Goal: Information Seeking & Learning: Find specific fact

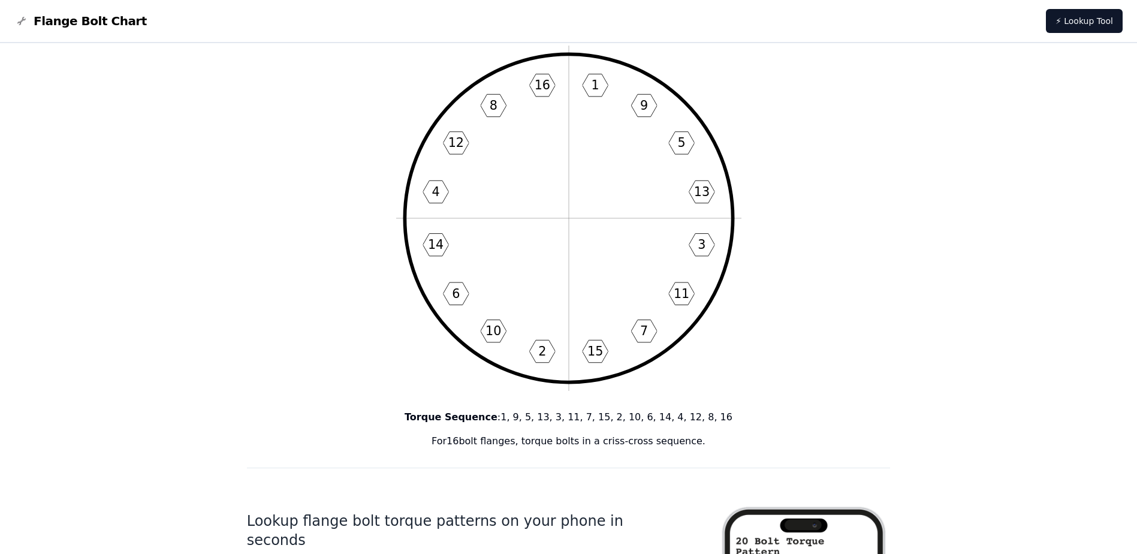
click at [577, 423] on p "Torque Sequence : 1, 9, 5, 13, 3, 11, 7, 15, 2, 10, 6, 14, 4, 12, 8, 16" at bounding box center [569, 417] width 644 height 14
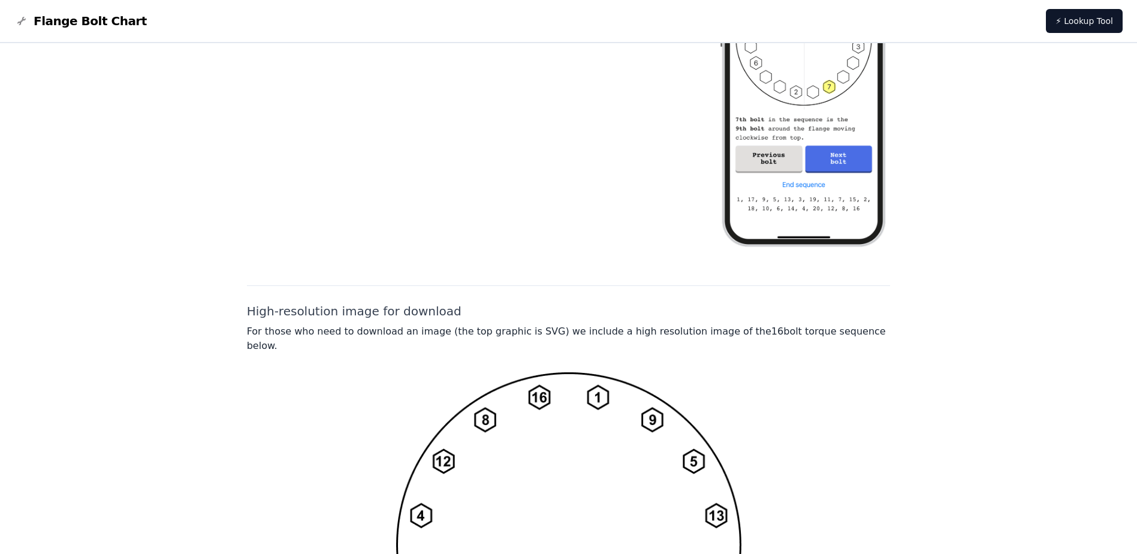
scroll to position [866, 0]
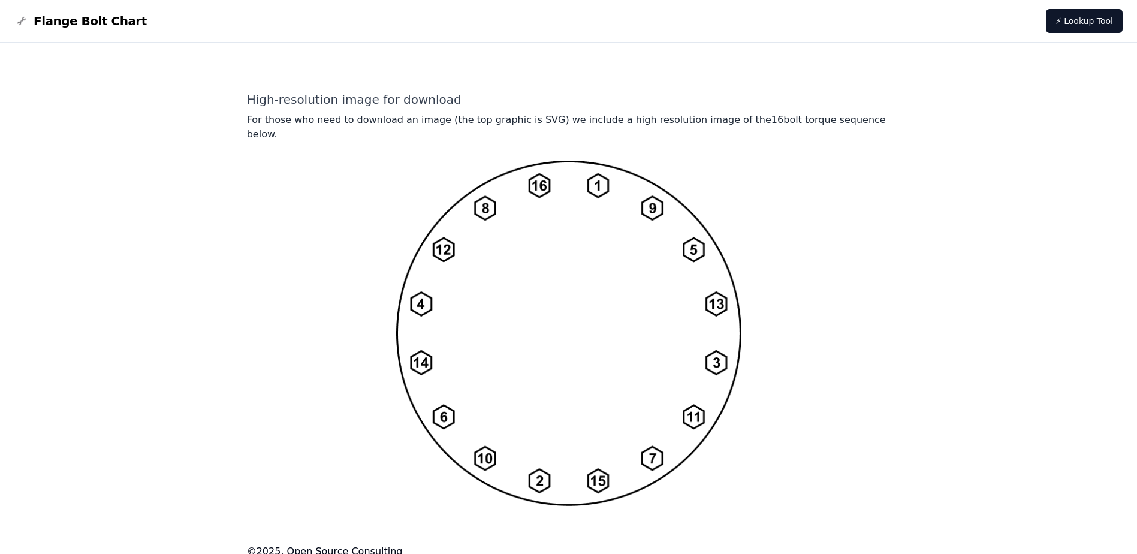
click at [707, 243] on img at bounding box center [568, 333] width 345 height 345
click at [695, 233] on img at bounding box center [568, 333] width 345 height 345
click at [481, 194] on img at bounding box center [568, 333] width 345 height 345
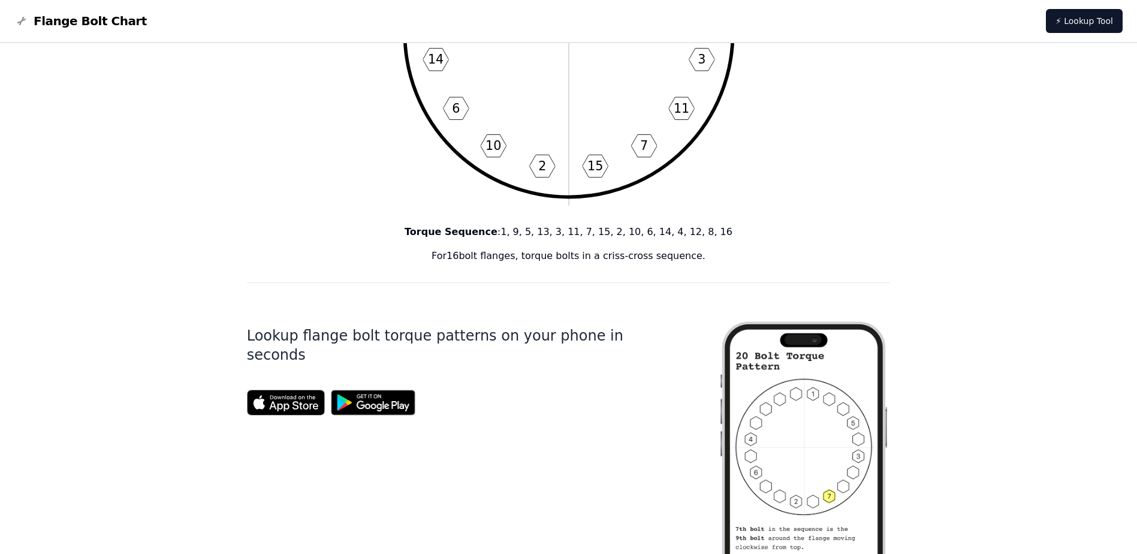
scroll to position [300, 0]
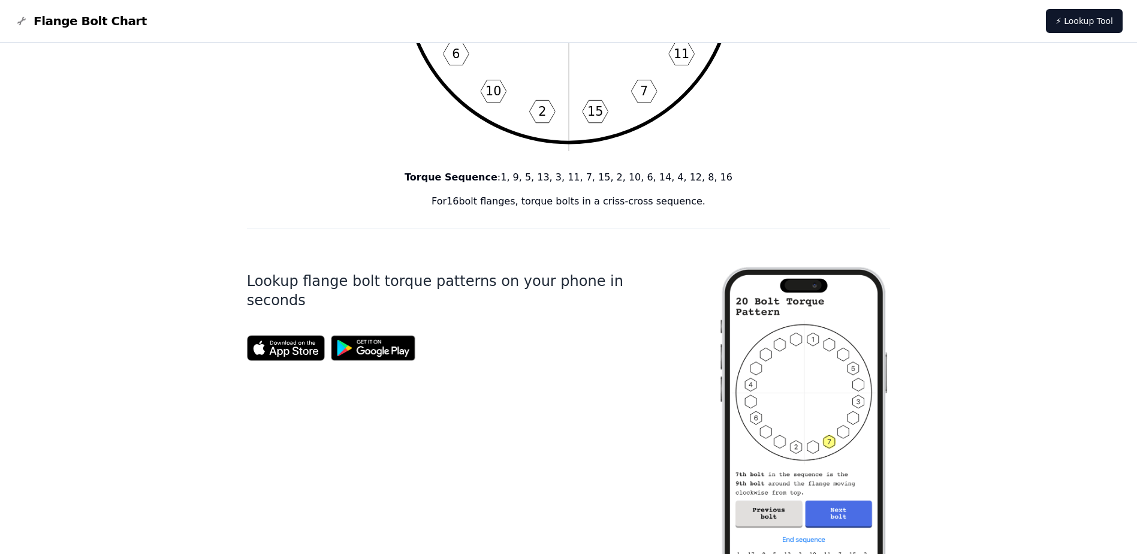
click at [490, 195] on div "Torque Sequence : 1, 9, 5, 13, 3, 11, 7, 15, 2, 10, 6, 14, 4, 12, 8, 16 For 16 …" at bounding box center [569, 189] width 644 height 38
click at [818, 340] on img at bounding box center [804, 434] width 173 height 373
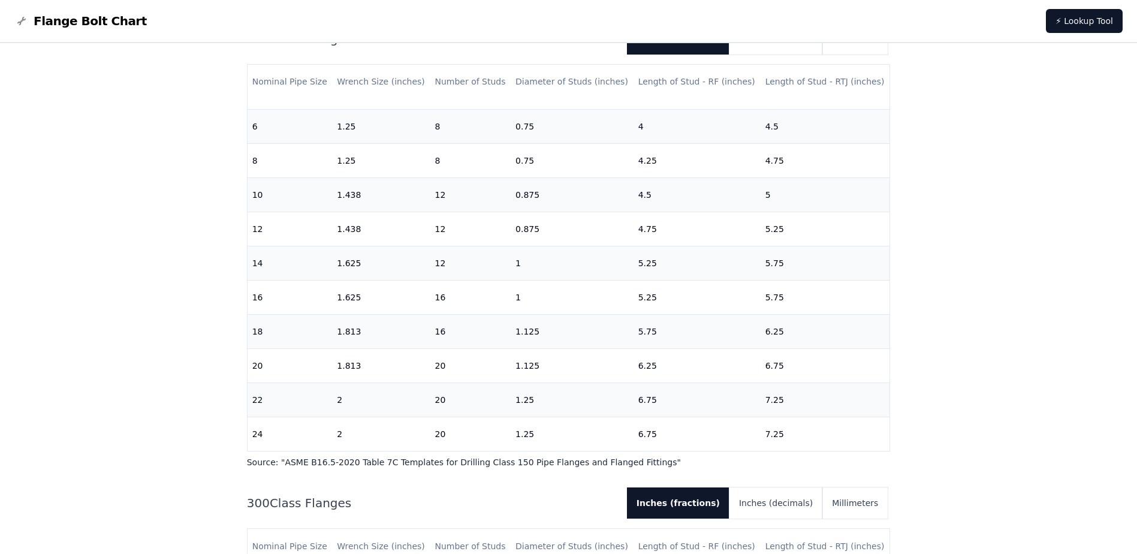
scroll to position [374, 0]
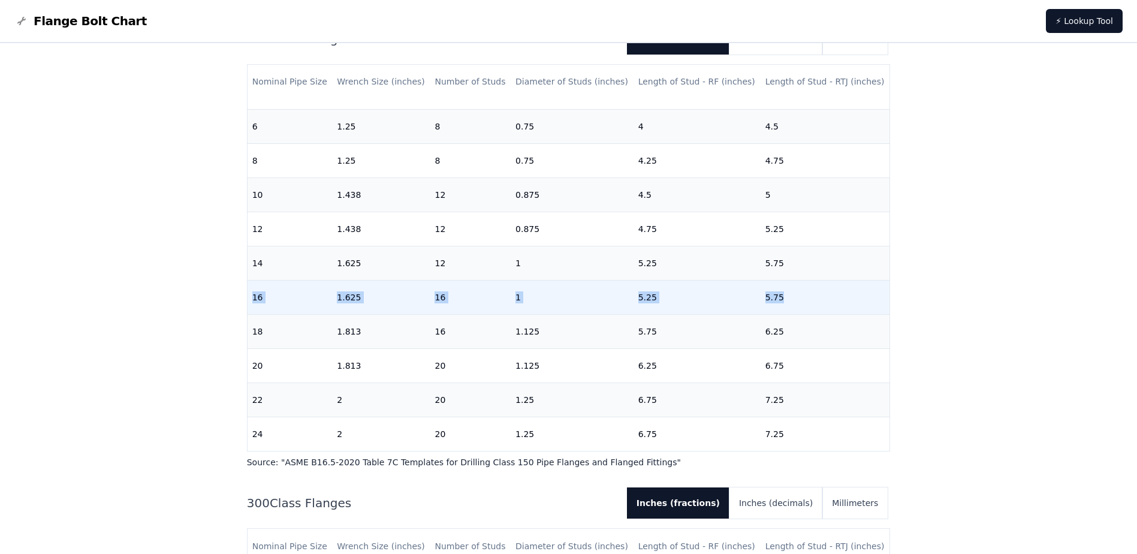
drag, startPoint x: 254, startPoint y: 289, endPoint x: 846, endPoint y: 285, distance: 592.3
click at [846, 285] on tr "16 1.625 16 1 5.25 5.75" at bounding box center [569, 298] width 643 height 34
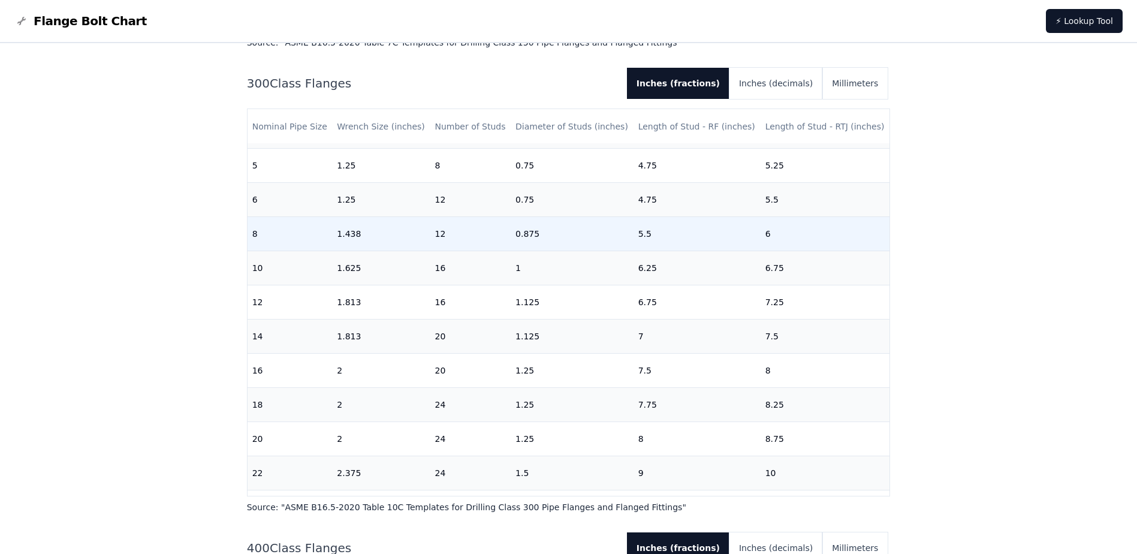
scroll to position [360, 0]
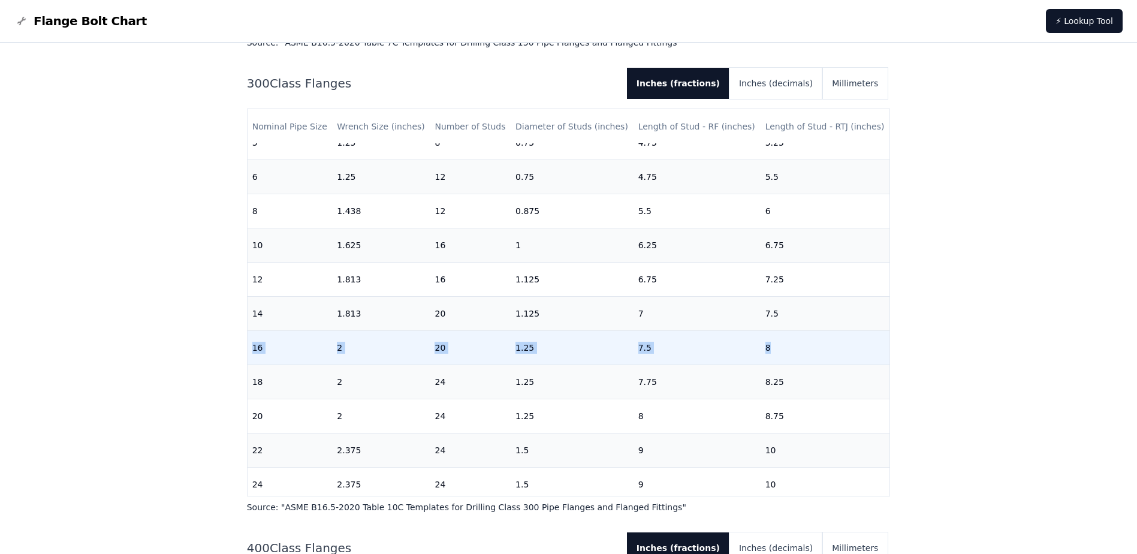
drag, startPoint x: 251, startPoint y: 347, endPoint x: 833, endPoint y: 345, distance: 582.1
click at [833, 345] on tr "16 2 20 1.25 7.5 8" at bounding box center [569, 347] width 643 height 34
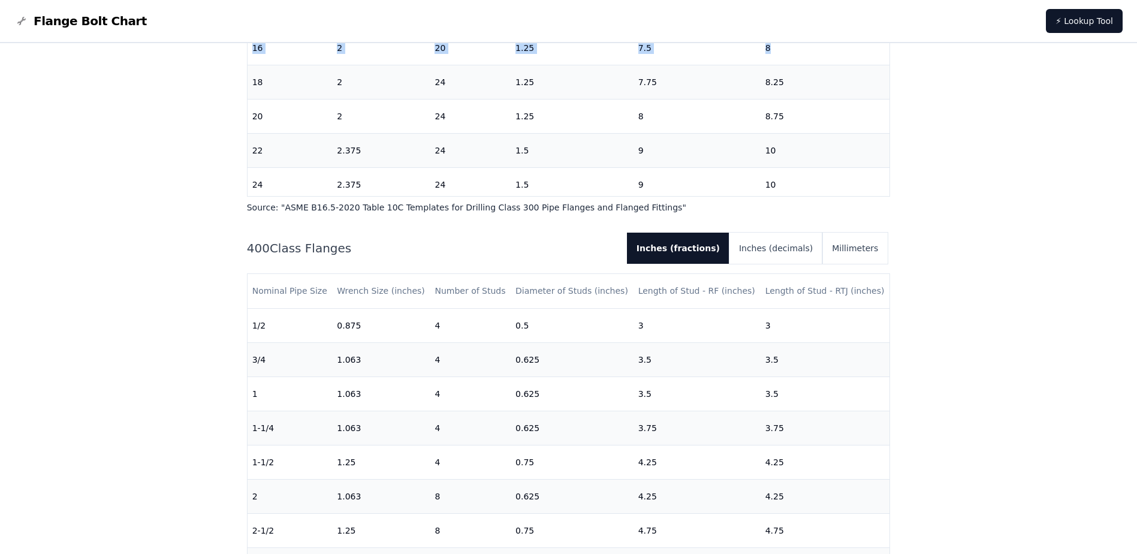
scroll to position [1019, 0]
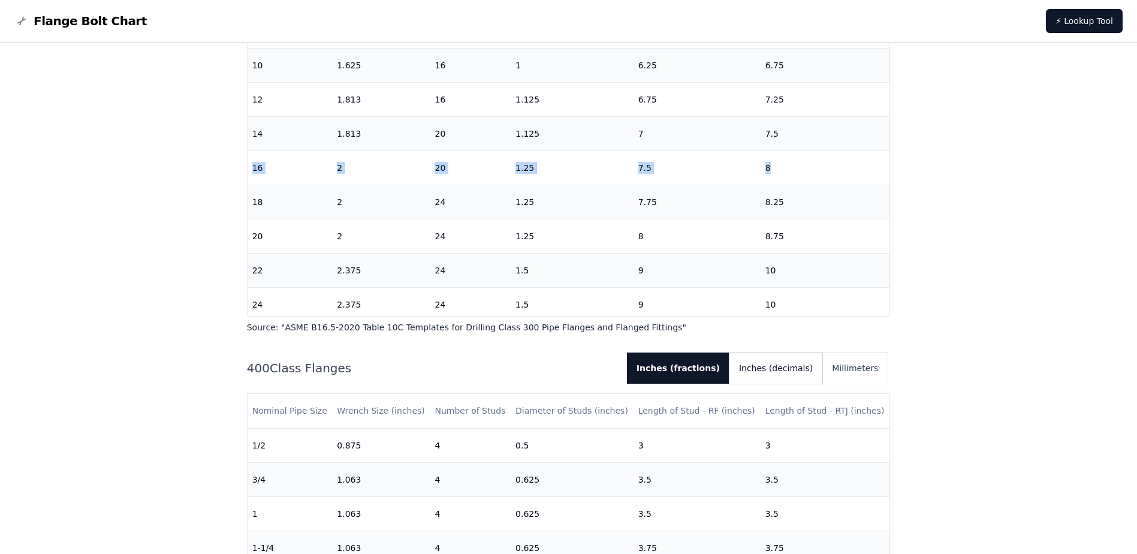
click at [772, 378] on button "Inches (decimals)" at bounding box center [776, 367] width 93 height 31
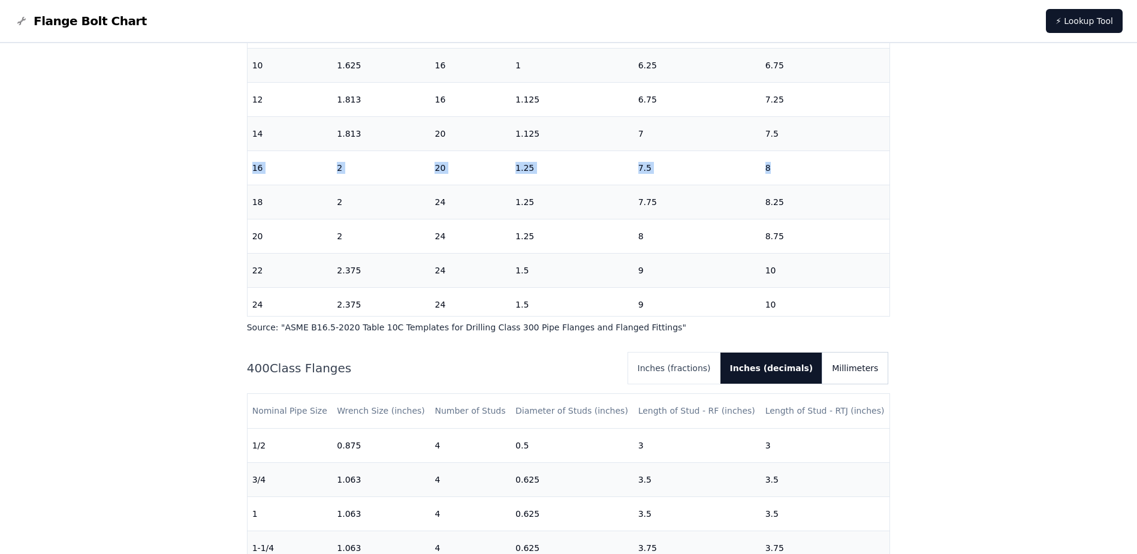
click at [868, 366] on button "Millimeters" at bounding box center [854, 367] width 65 height 31
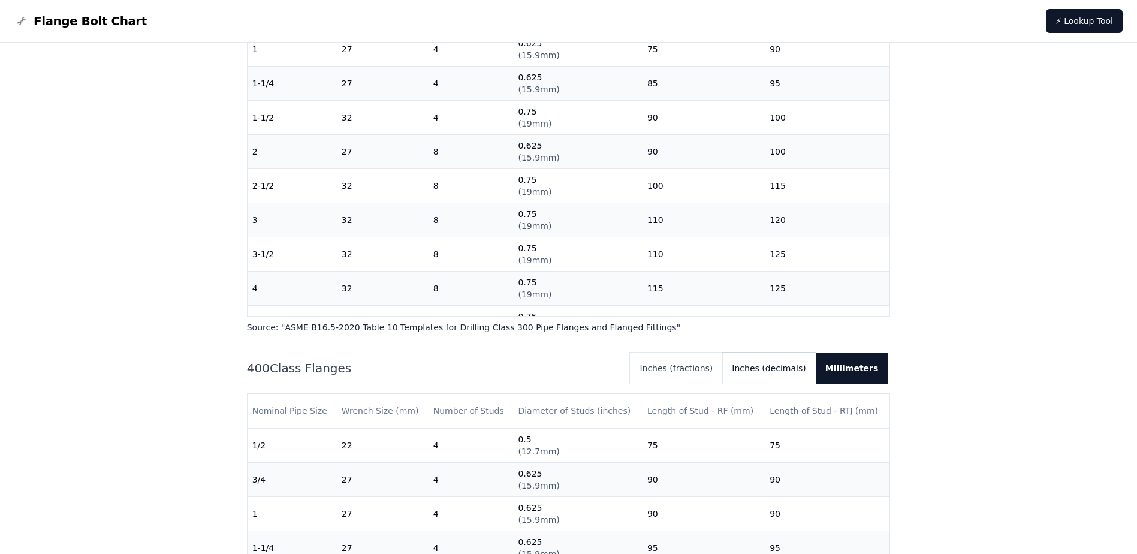
click at [796, 363] on button "Inches (decimals)" at bounding box center [768, 367] width 93 height 31
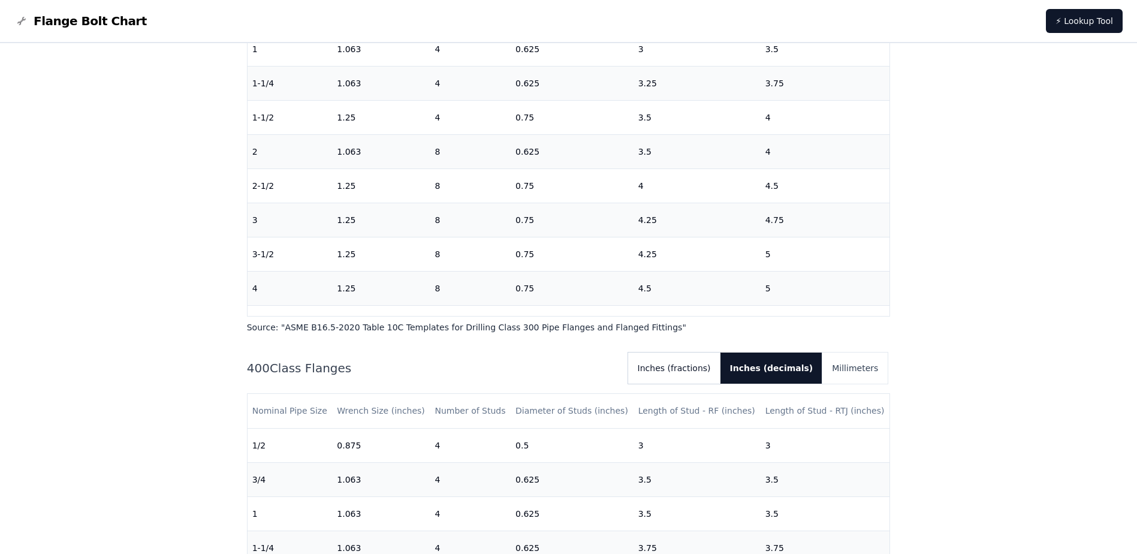
click at [719, 364] on button "Inches (fractions)" at bounding box center [674, 367] width 92 height 31
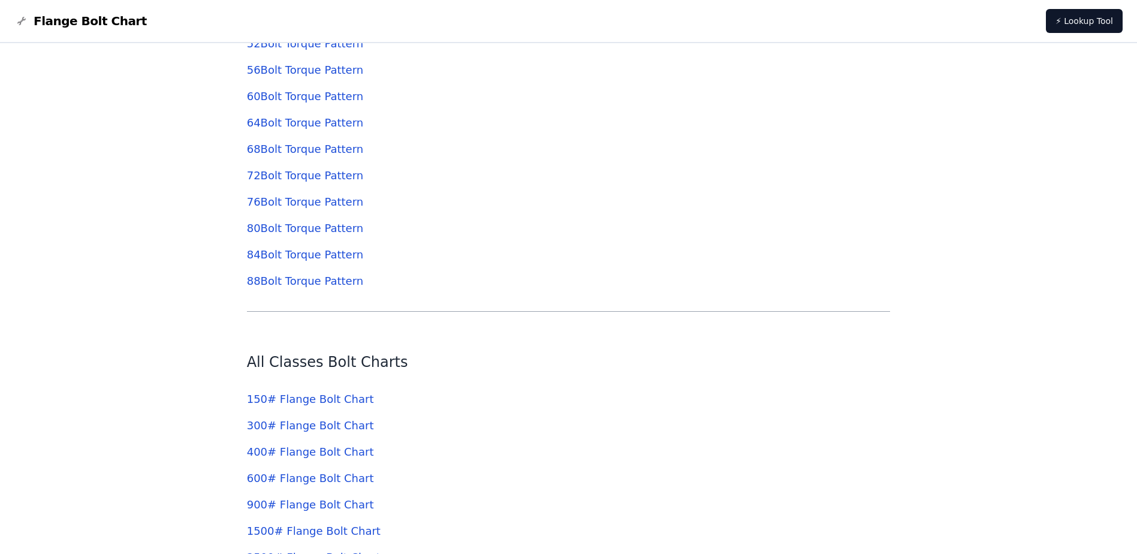
scroll to position [4270, 0]
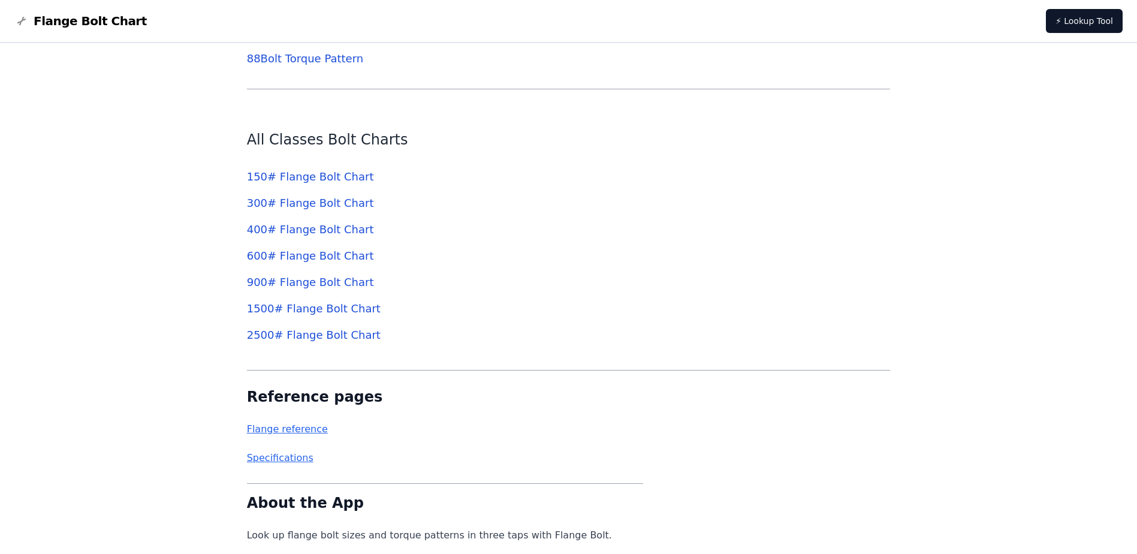
click at [304, 201] on link "300 # Flange Bolt Chart" at bounding box center [310, 203] width 127 height 13
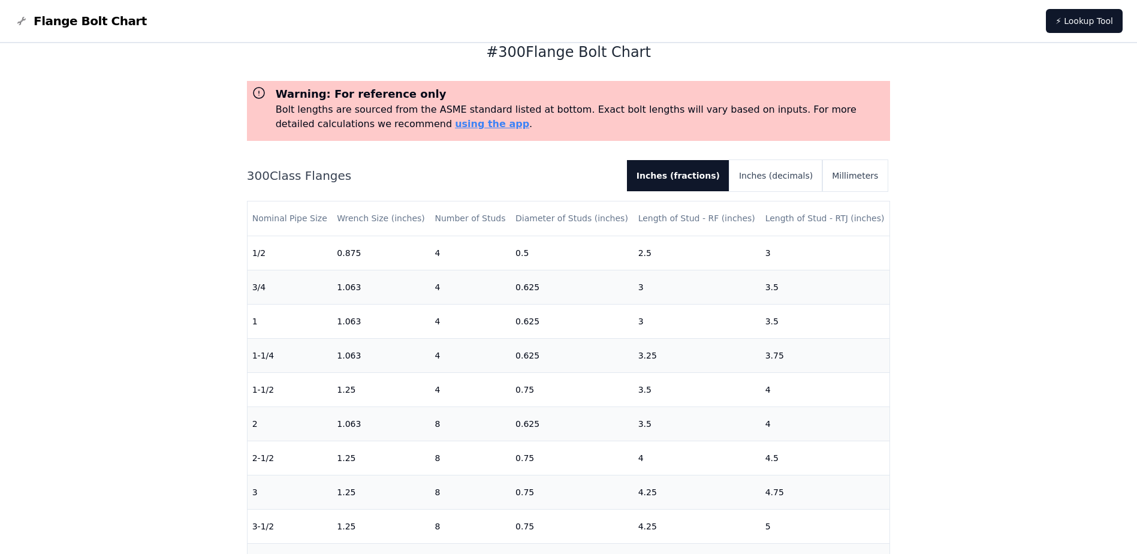
scroll to position [4, 0]
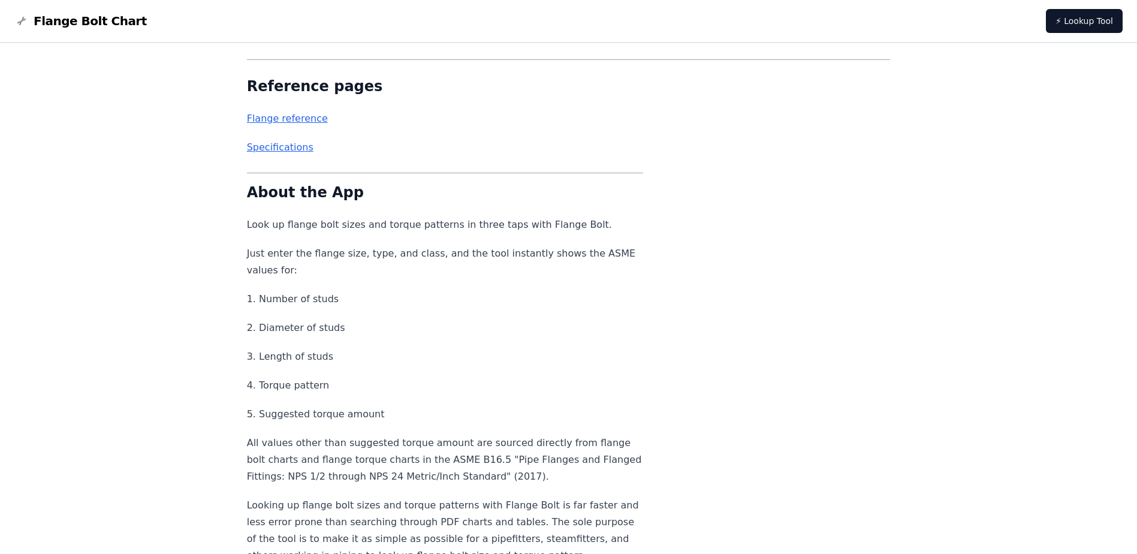
scroll to position [5368, 0]
